Goal: Transaction & Acquisition: Purchase product/service

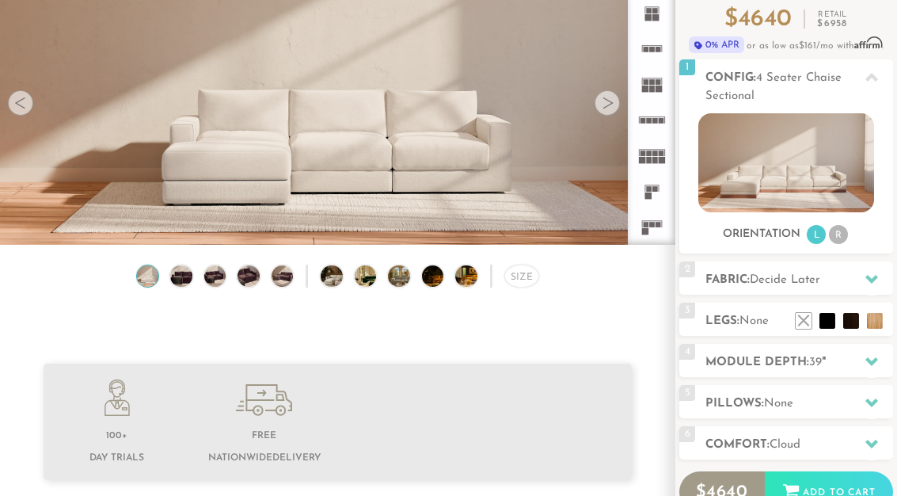
scroll to position [142, 0]
click at [875, 284] on icon at bounding box center [871, 278] width 13 height 13
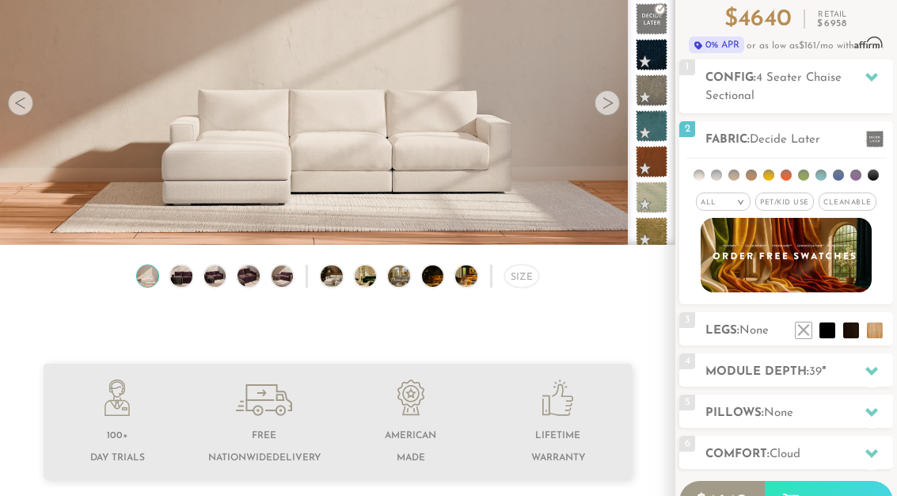
click at [731, 202] on div "All >" at bounding box center [723, 201] width 55 height 18
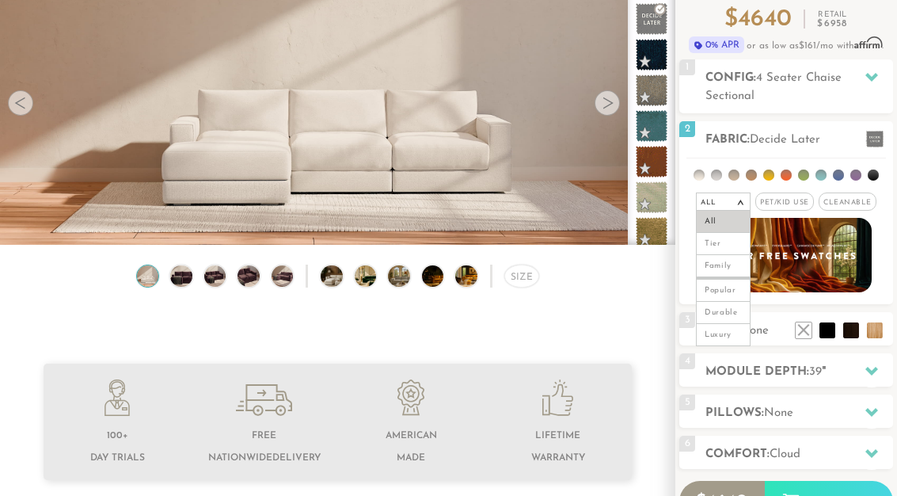
click at [822, 151] on div "2 Fabric: Decide Later" at bounding box center [786, 137] width 214 height 33
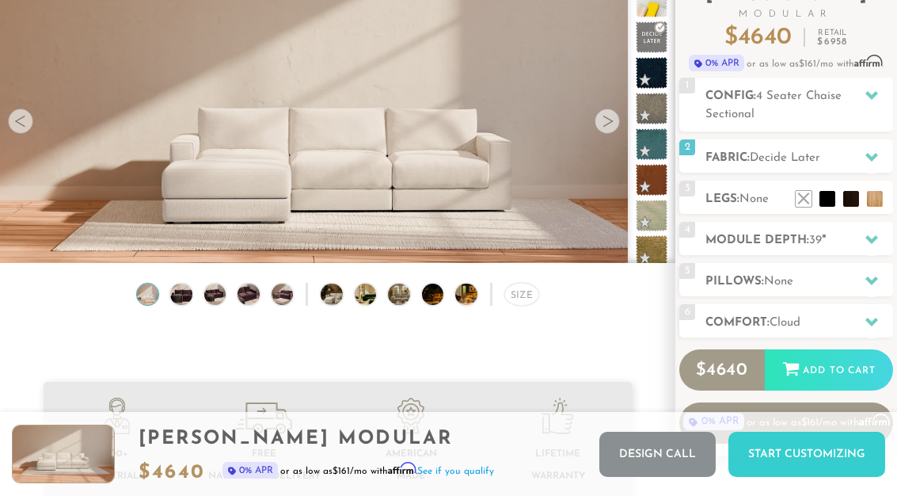
scroll to position [123, 0]
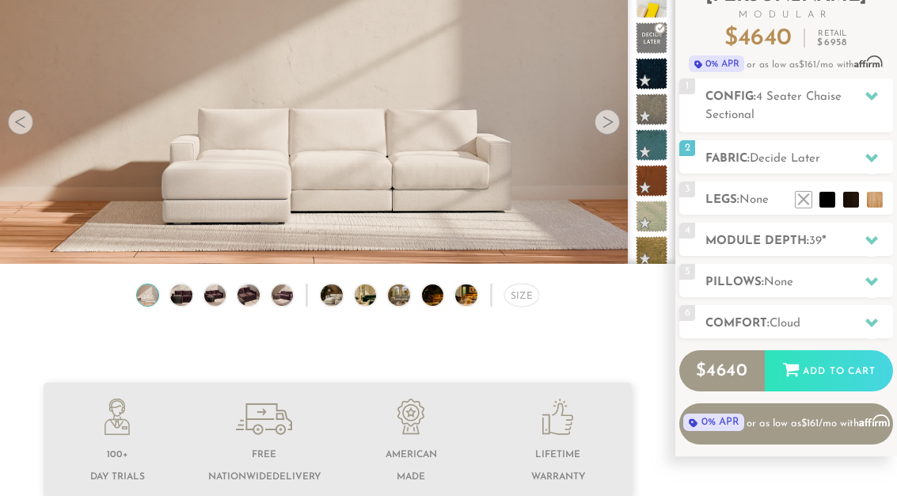
click at [861, 164] on div at bounding box center [871, 158] width 33 height 32
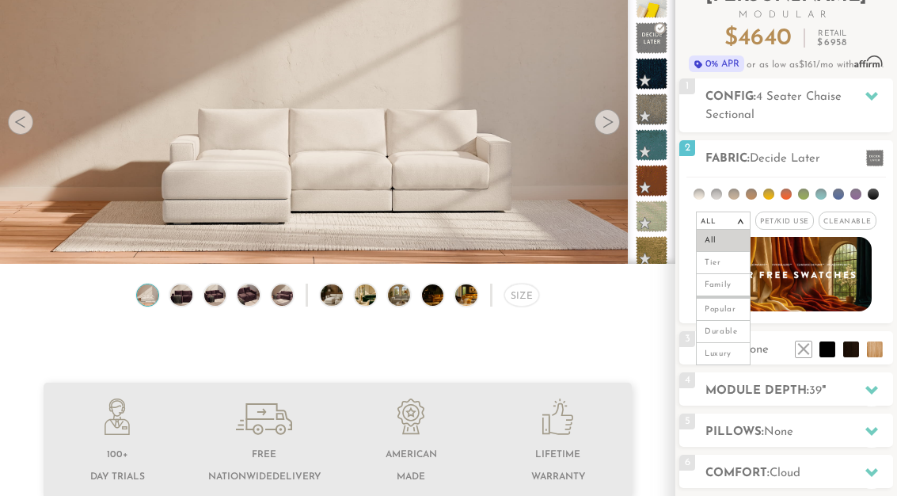
click at [729, 358] on li "Luxury" at bounding box center [723, 354] width 55 height 22
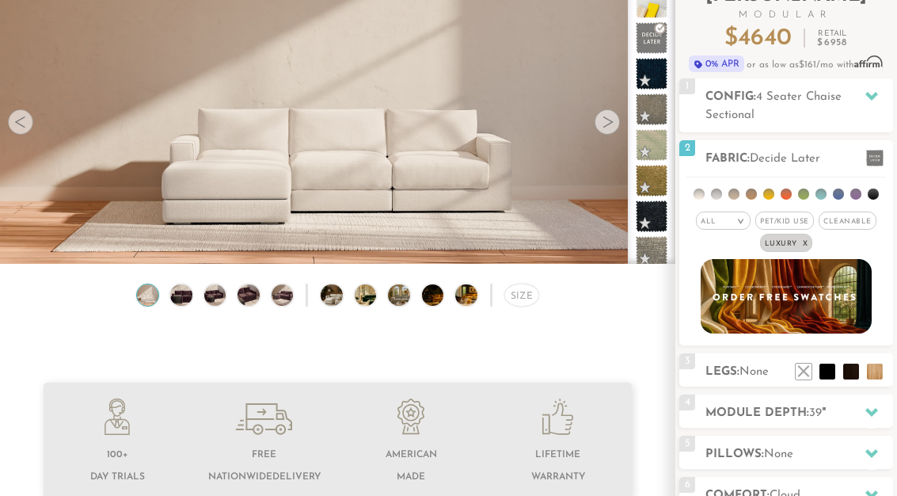
click at [849, 378] on li at bounding box center [851, 371] width 16 height 16
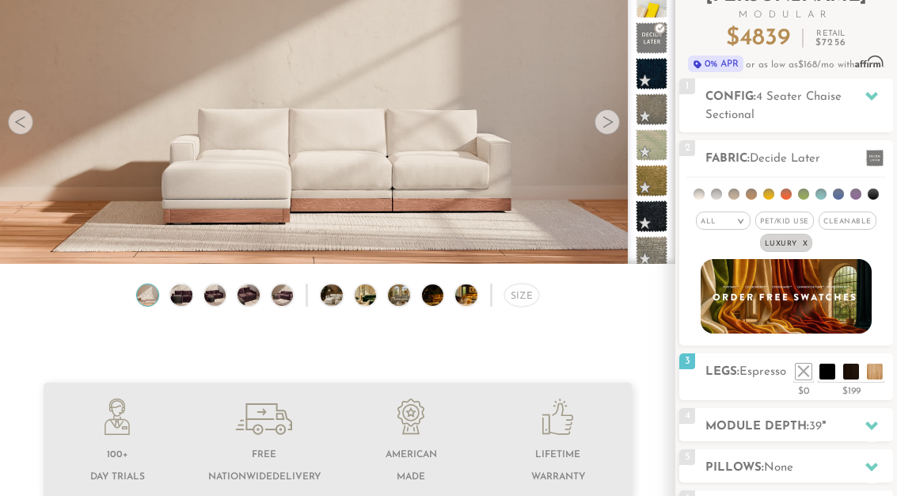
click at [742, 391] on div "3 Legs: Espresso $0 $199 Nailheads:" at bounding box center [786, 376] width 214 height 47
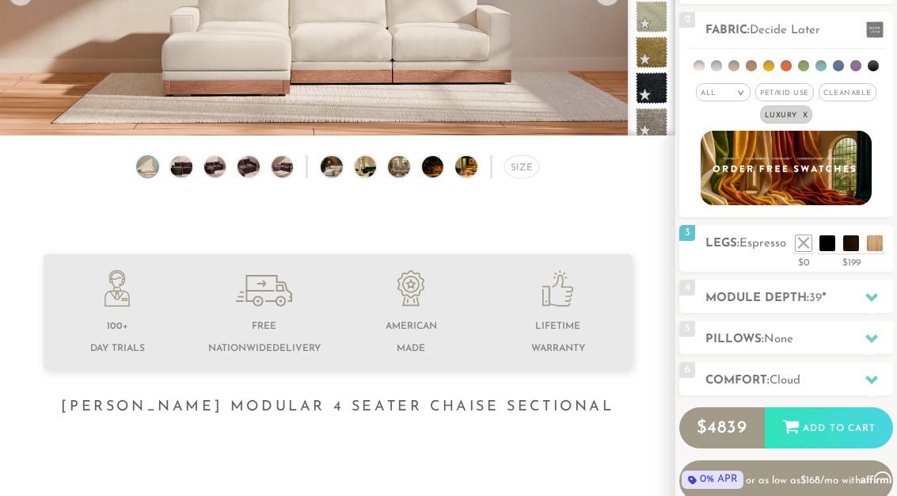
scroll to position [252, 0]
click at [868, 338] on icon at bounding box center [871, 338] width 13 height 9
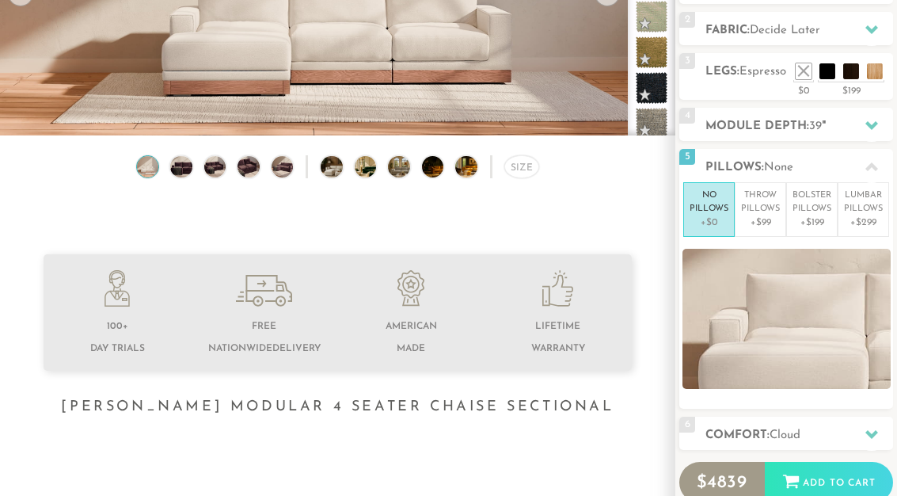
click at [705, 213] on p "No Pillows" at bounding box center [708, 202] width 39 height 26
click at [868, 436] on icon at bounding box center [871, 433] width 13 height 13
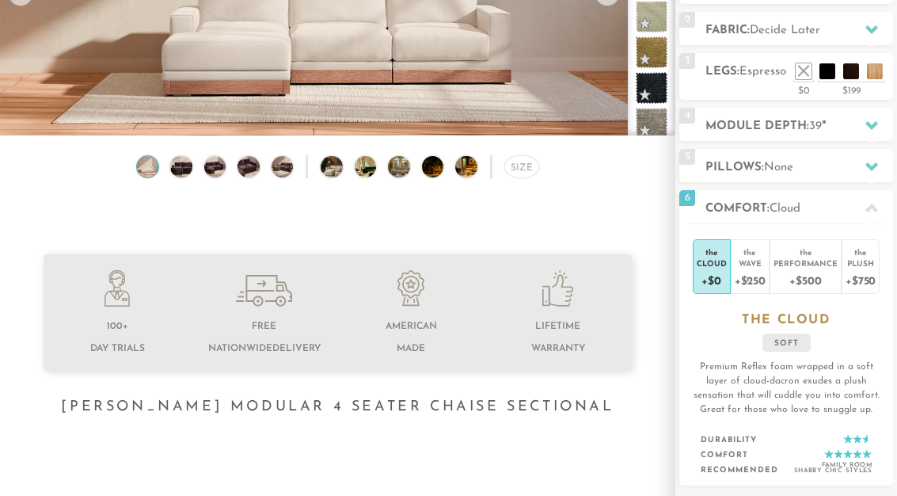
click at [864, 279] on div "+$750" at bounding box center [860, 279] width 30 height 23
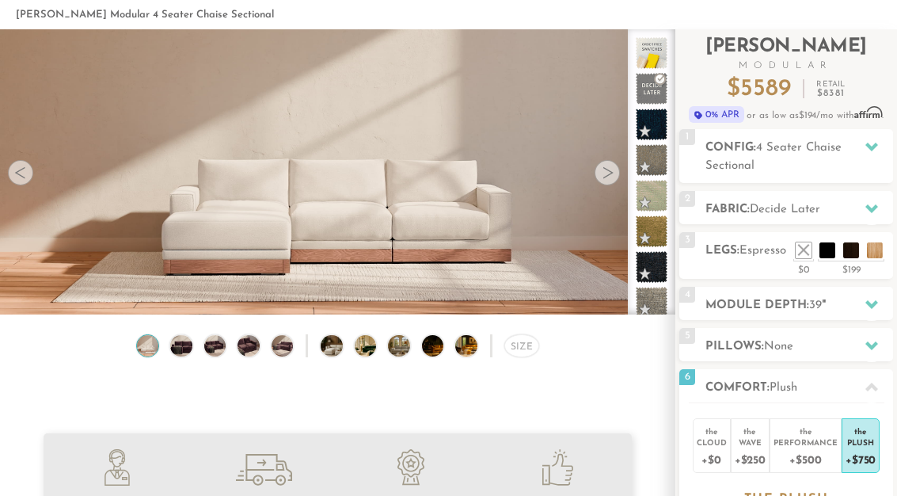
scroll to position [72, 0]
click at [869, 204] on icon at bounding box center [871, 209] width 13 height 13
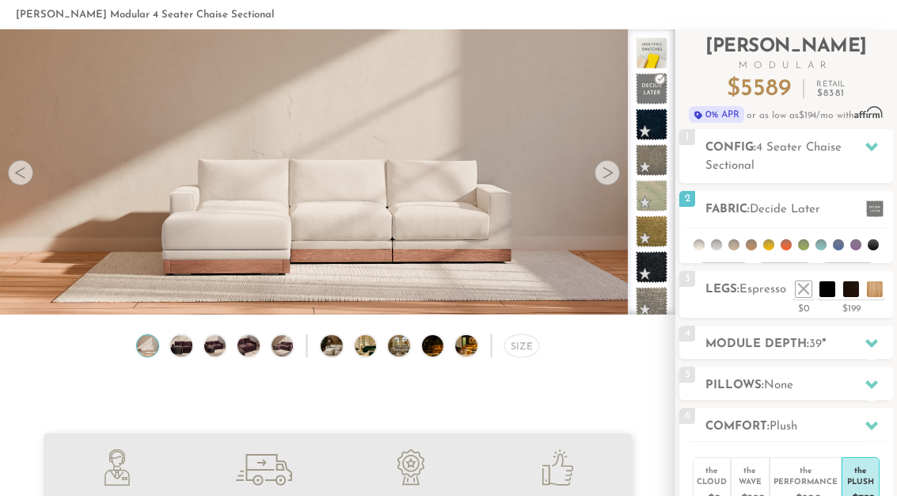
scroll to position [73, 0]
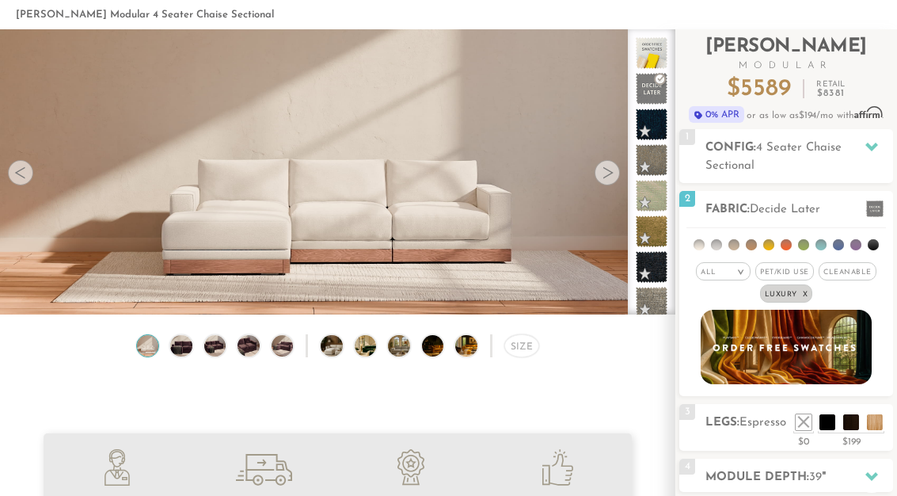
click at [729, 268] on div "All >" at bounding box center [723, 271] width 55 height 18
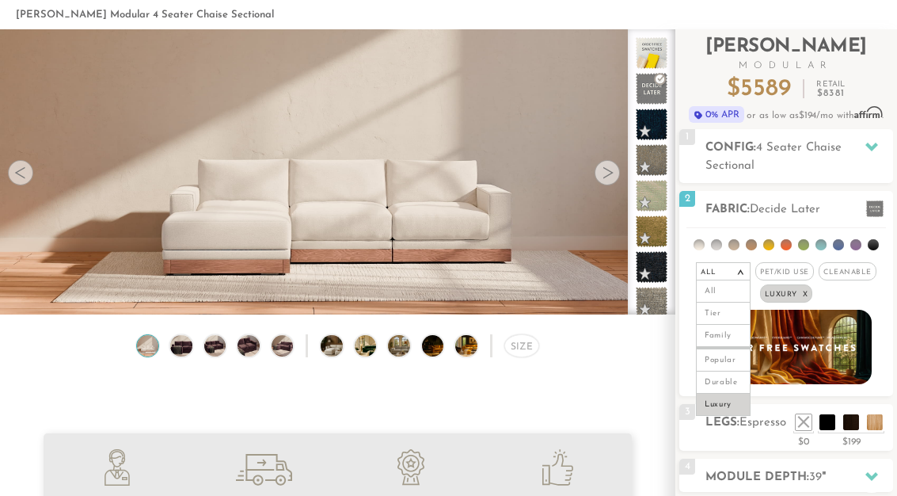
click at [731, 406] on li "Luxury" at bounding box center [723, 404] width 55 height 22
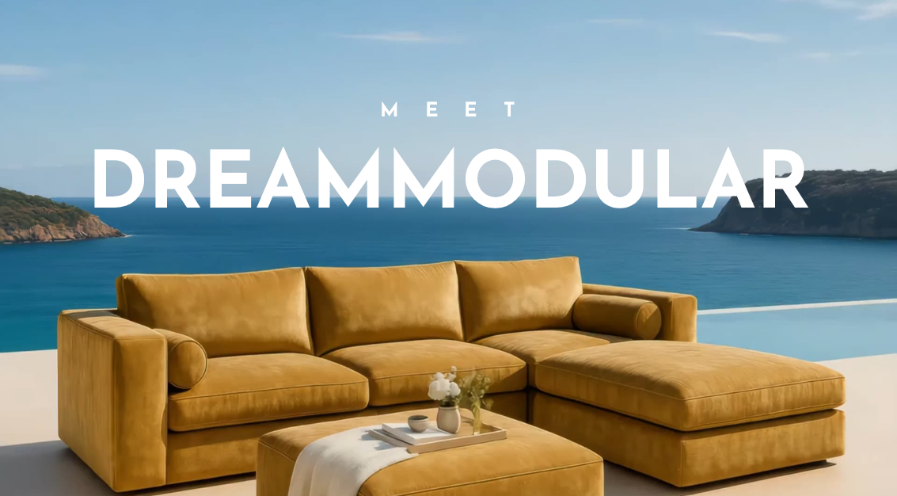
scroll to position [0, 0]
